Goal: Download file/media

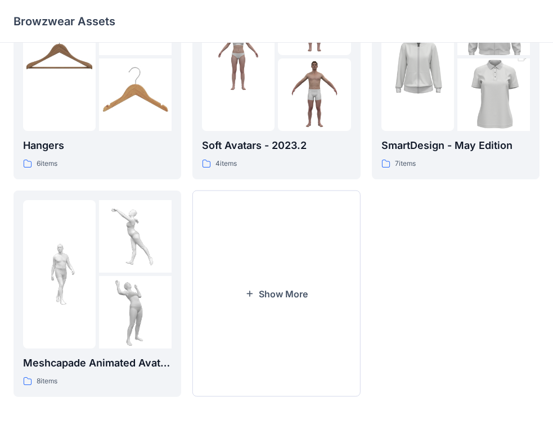
scroll to position [308, 0]
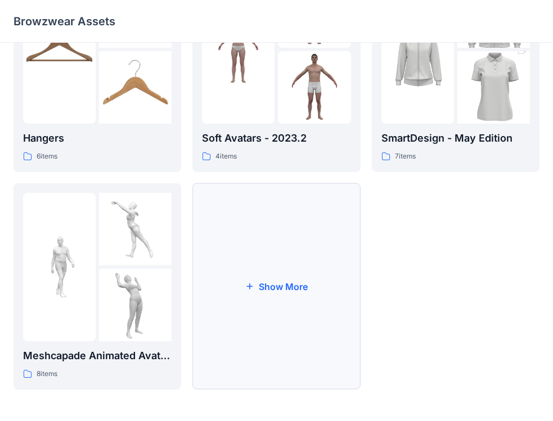
click at [229, 290] on button "Show More" at bounding box center [276, 286] width 168 height 206
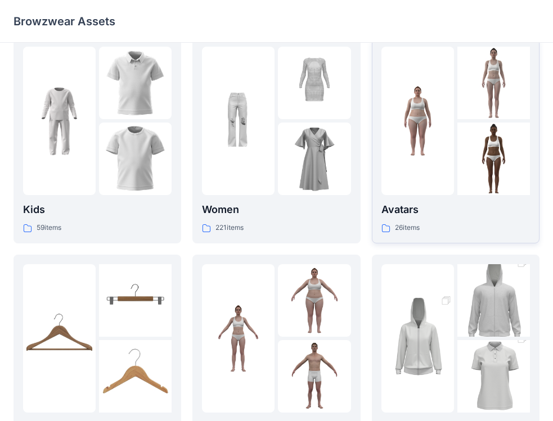
scroll to position [0, 0]
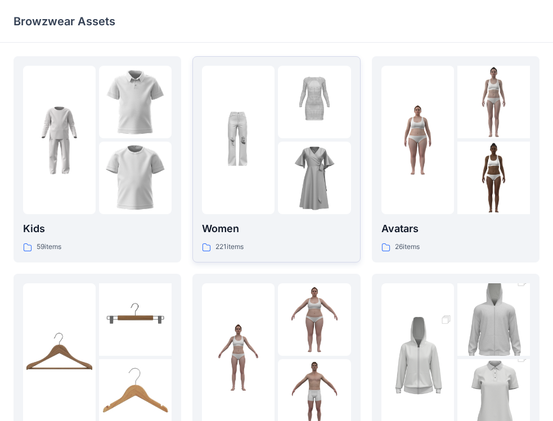
click at [332, 141] on div at bounding box center [314, 140] width 73 height 148
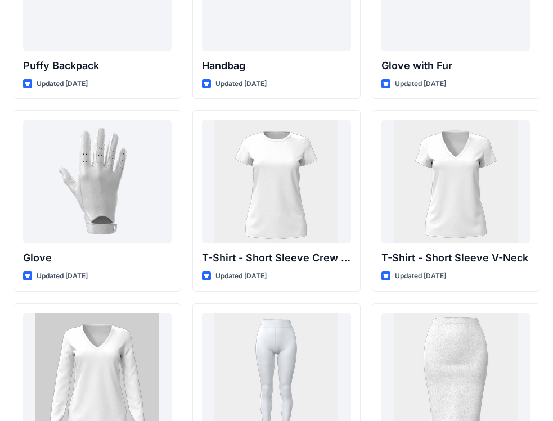
scroll to position [8925, 0]
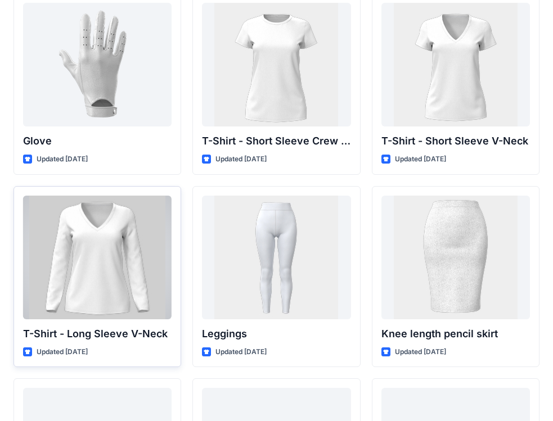
click at [125, 229] on div at bounding box center [97, 258] width 148 height 124
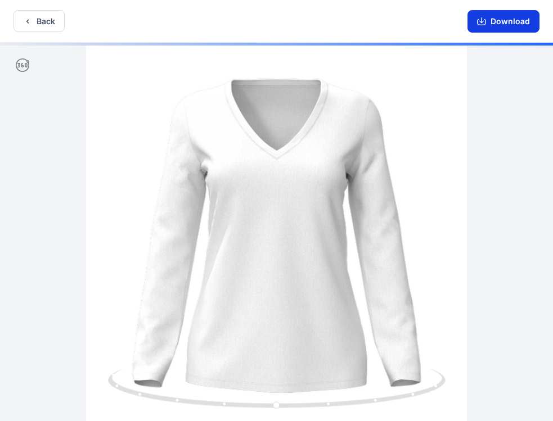
click at [525, 22] on button "Download" at bounding box center [503, 21] width 72 height 22
